Goal: Information Seeking & Learning: Find specific fact

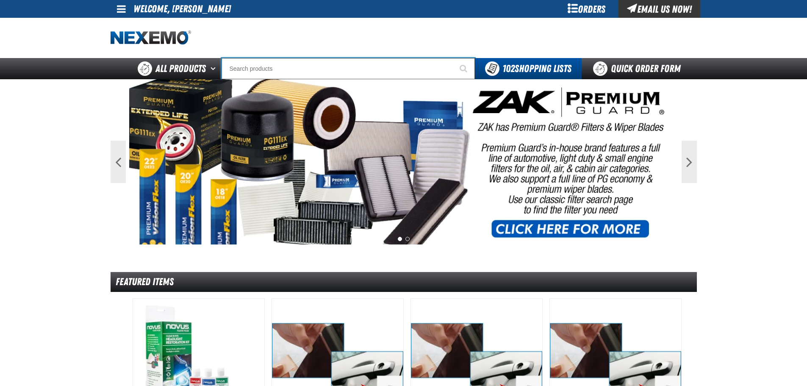
click at [299, 72] on input "Search" at bounding box center [348, 68] width 253 height 21
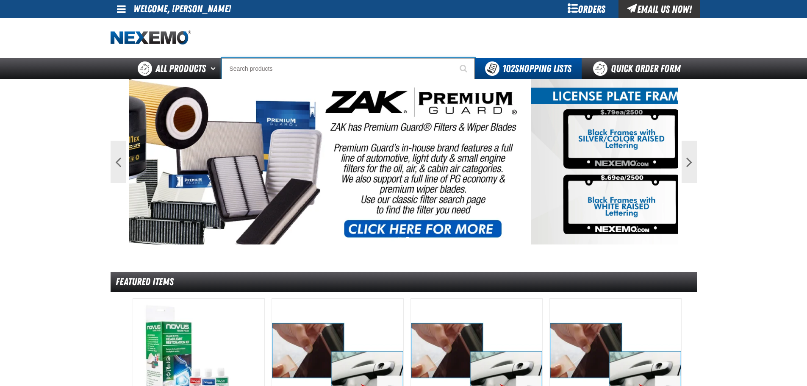
type input "P"
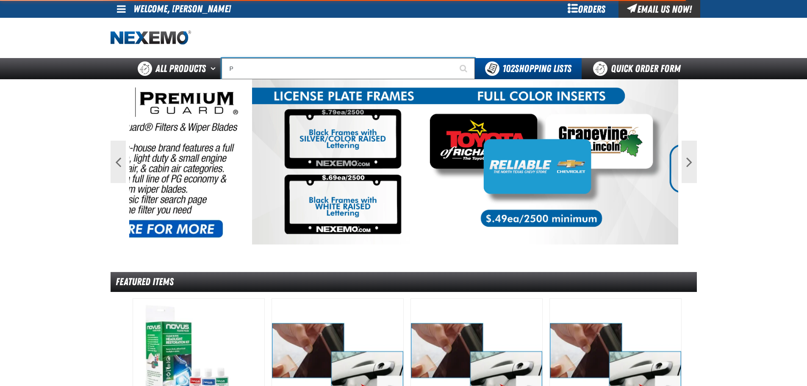
type input "Perfect P Series 0.25-ounce Lead Wheel Weight"
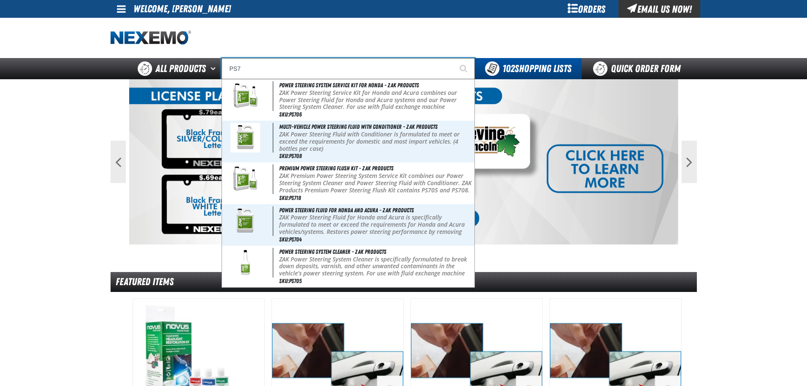
type input "PS7"
click at [454, 58] on button "Start Searching" at bounding box center [464, 68] width 21 height 21
